Goal: Task Accomplishment & Management: Use online tool/utility

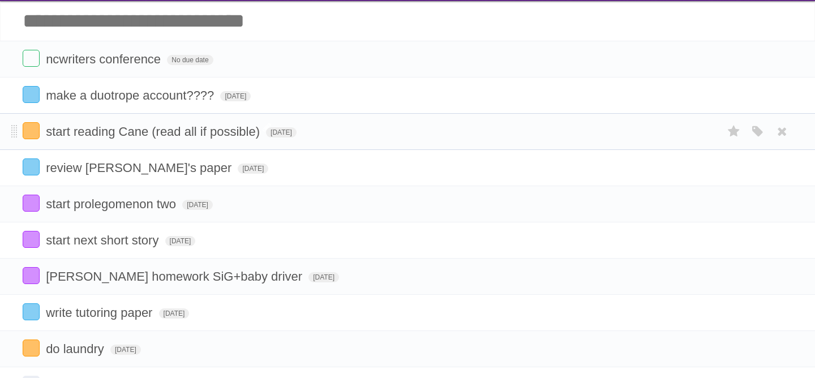
scroll to position [36, 0]
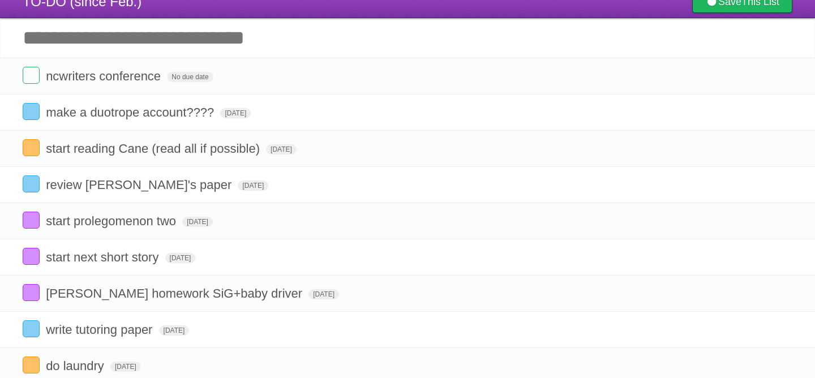
click at [234, 45] on input "Add another task" at bounding box center [407, 38] width 815 height 40
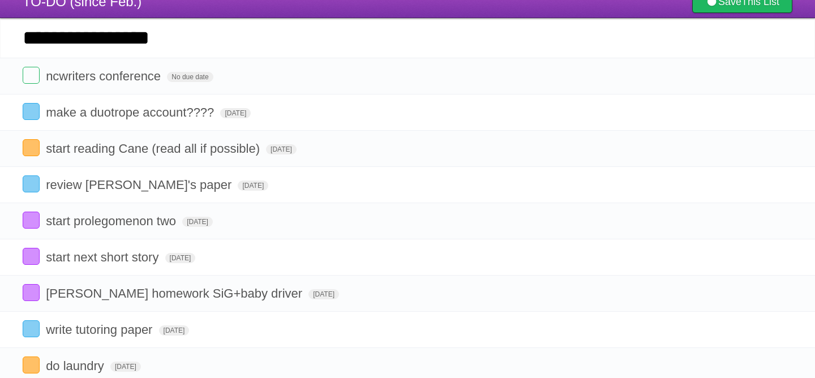
type input "**********"
click input "*********" at bounding box center [0, 0] width 0 height 0
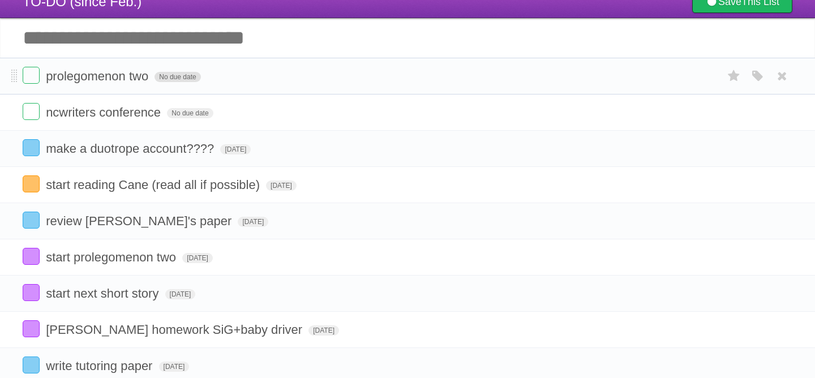
click at [157, 81] on span "No due date" at bounding box center [177, 77] width 46 height 10
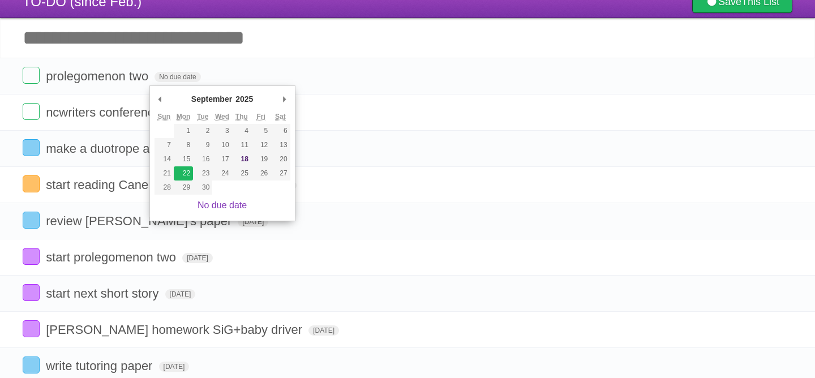
type span "[DATE]"
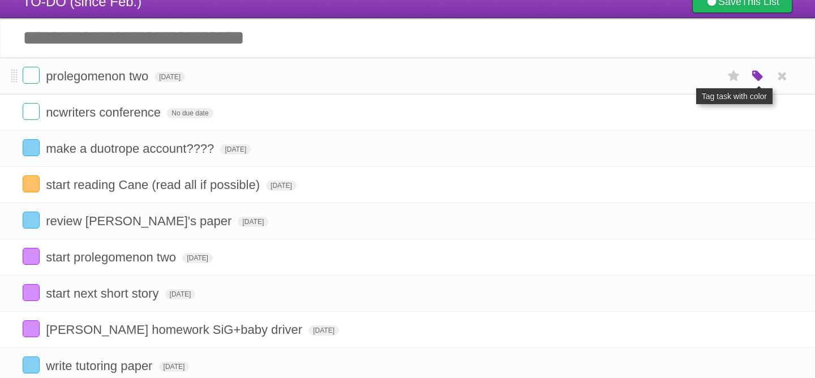
click at [752, 79] on icon "button" at bounding box center [758, 76] width 16 height 15
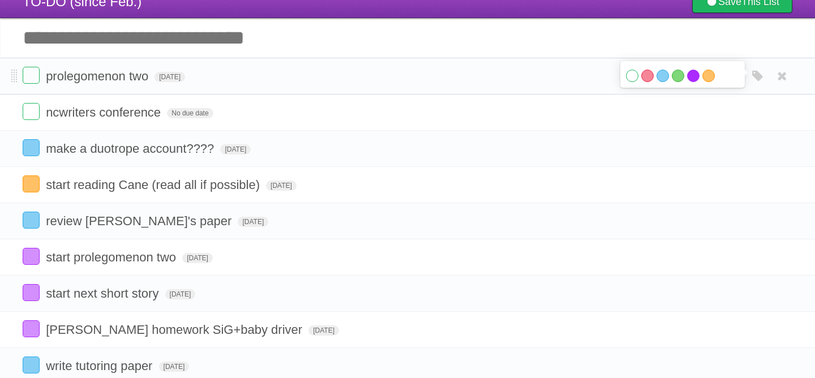
click at [695, 79] on label "Purple" at bounding box center [693, 76] width 12 height 12
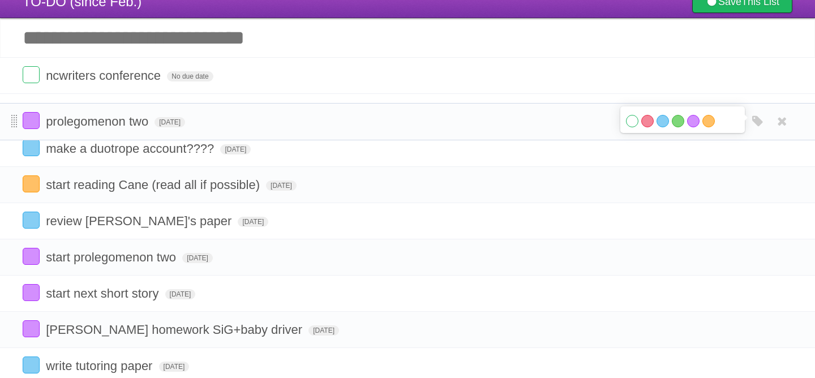
drag, startPoint x: 16, startPoint y: 76, endPoint x: 16, endPoint y: 119, distance: 43.0
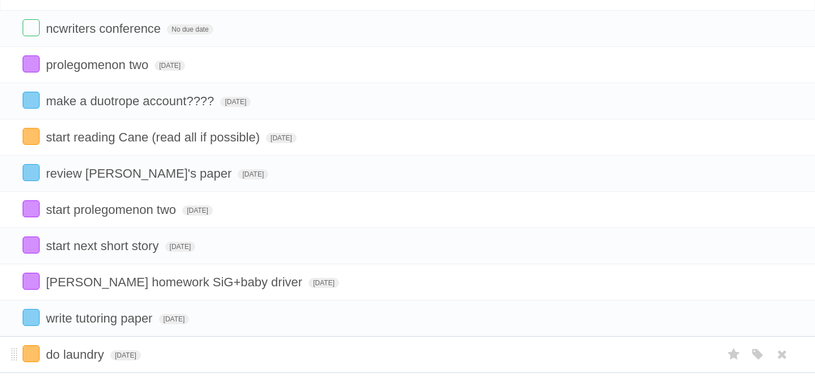
scroll to position [88, 0]
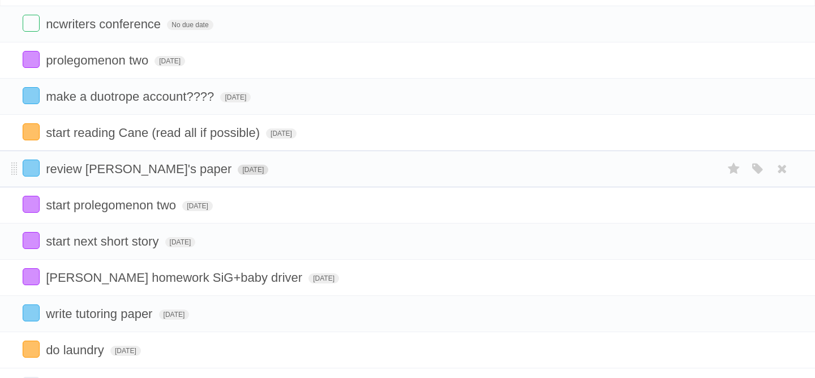
click at [238, 175] on span "[DATE]" at bounding box center [253, 170] width 31 height 10
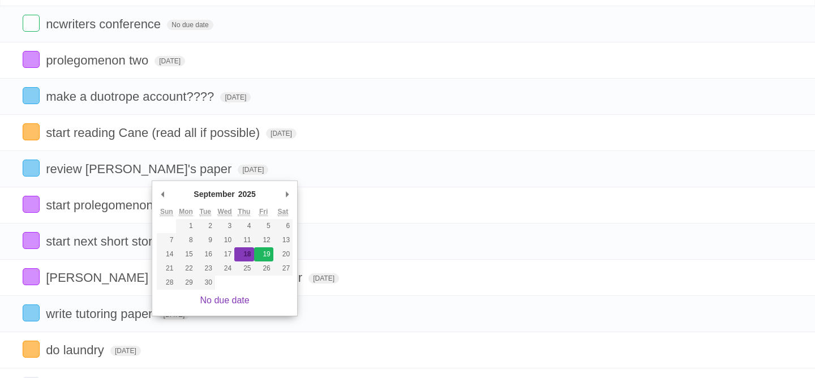
type span "[DATE]"
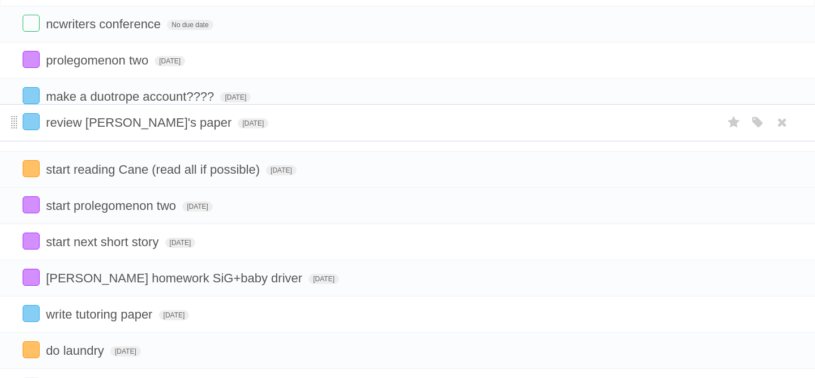
drag, startPoint x: 14, startPoint y: 176, endPoint x: 15, endPoint y: 125, distance: 50.9
